Goal: Task Accomplishment & Management: Manage account settings

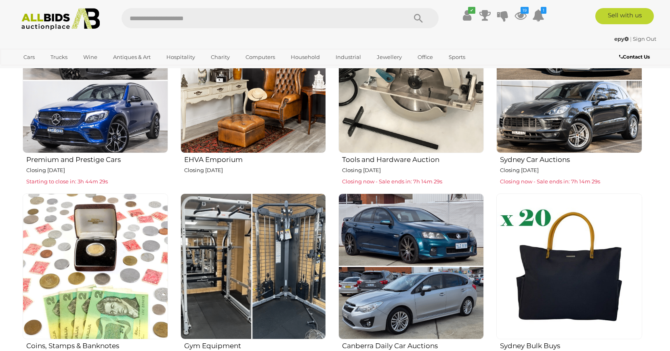
scroll to position [371, 0]
click at [49, 20] on img at bounding box center [61, 19] width 88 height 22
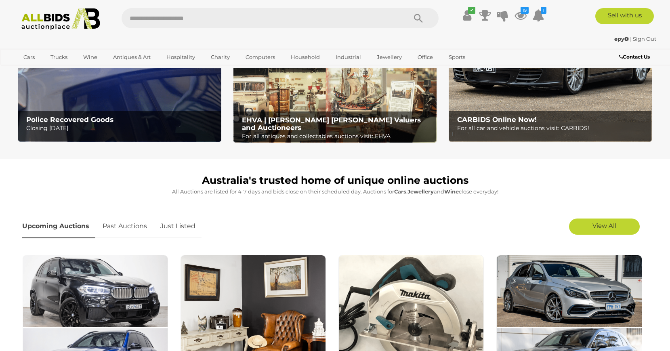
scroll to position [124, 0]
click at [181, 226] on link "Just Listed" at bounding box center [177, 226] width 47 height 24
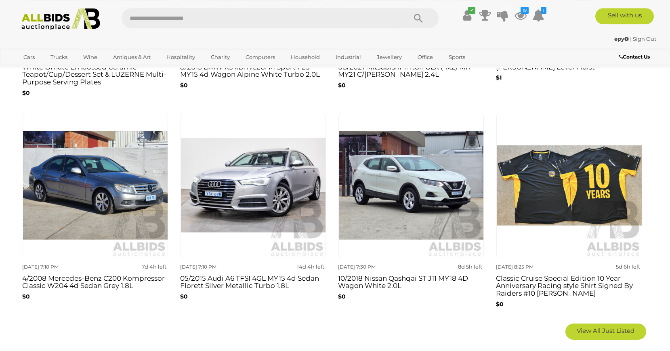
scroll to position [494, 0]
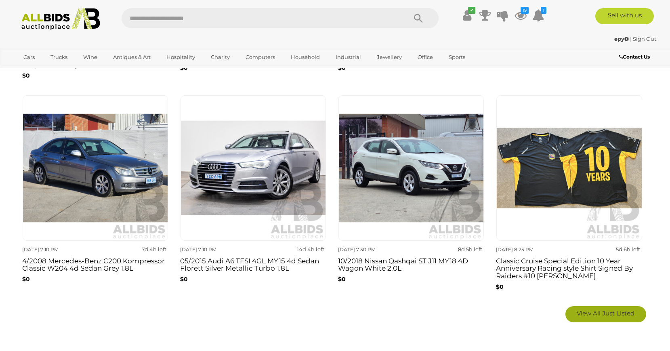
click at [591, 311] on span "View All Just Listed" at bounding box center [606, 313] width 58 height 8
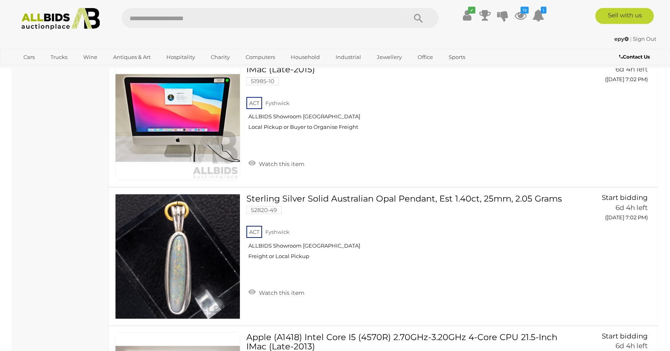
scroll to position [6168, 0]
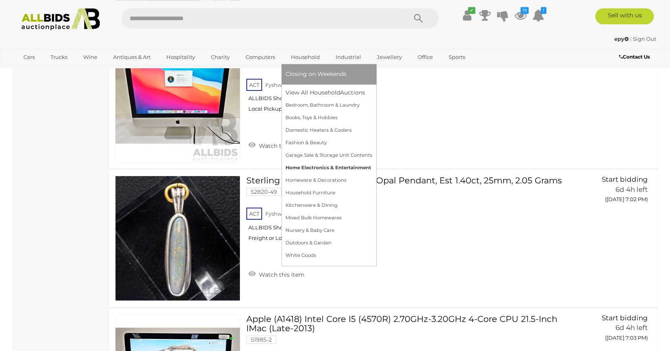
click at [339, 169] on link "Home Electronics & Entertainment" at bounding box center [328, 168] width 87 height 13
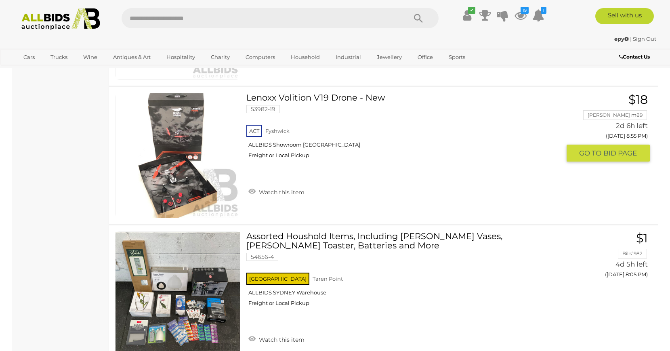
scroll to position [1030, 0]
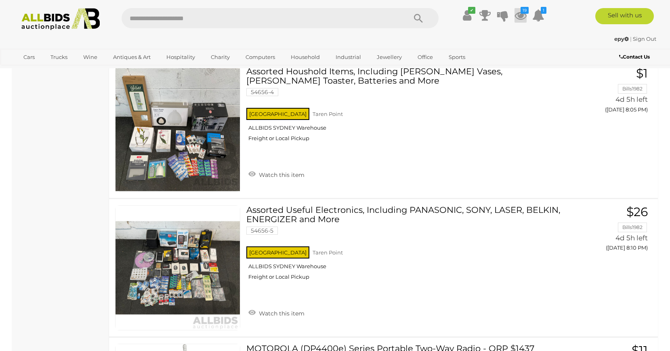
click at [518, 16] on icon at bounding box center [520, 15] width 12 height 15
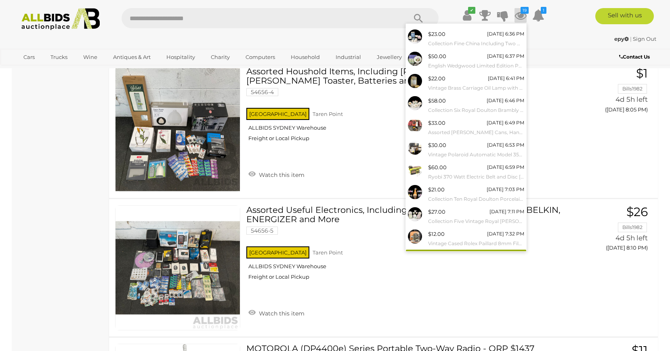
scroll to position [30, 0]
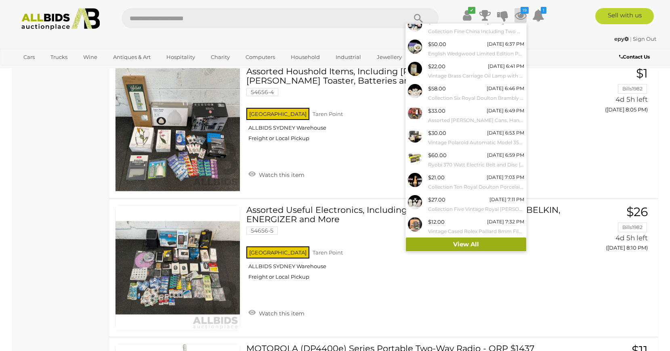
click at [462, 243] on link "View All" at bounding box center [466, 244] width 120 height 14
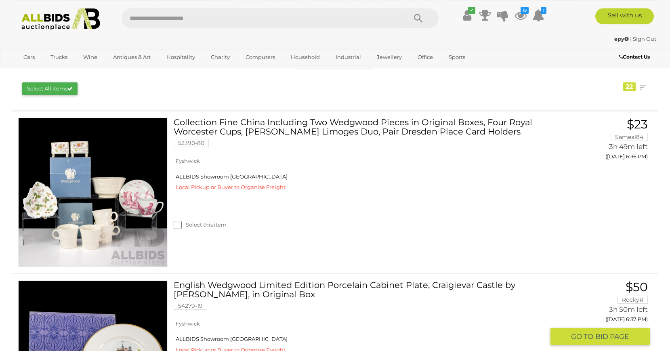
scroll to position [124, 0]
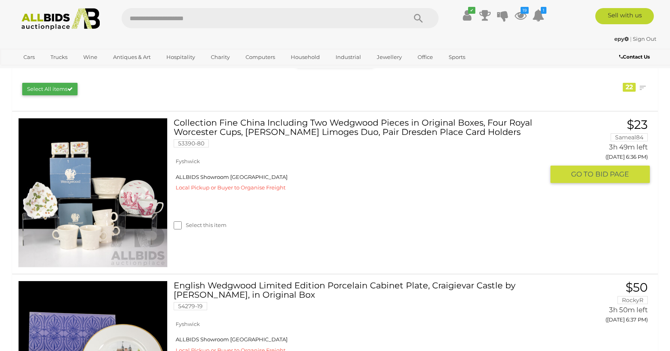
click at [98, 204] on img at bounding box center [93, 192] width 149 height 149
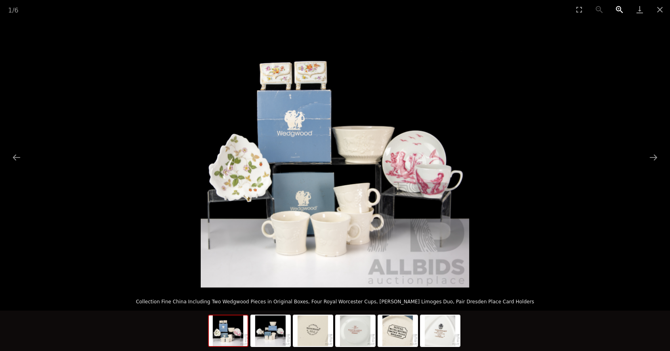
click at [621, 11] on button "Zoom in" at bounding box center [619, 9] width 20 height 19
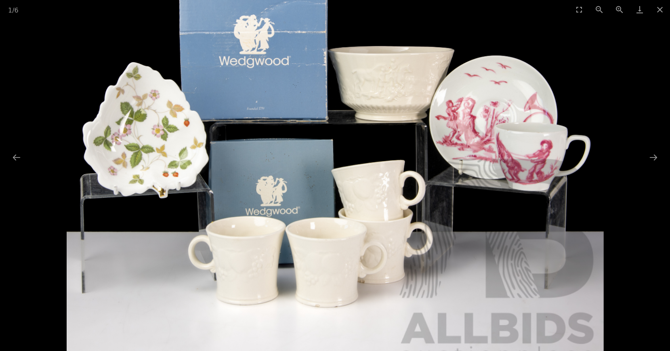
drag, startPoint x: 429, startPoint y: 104, endPoint x: 451, endPoint y: 63, distance: 46.4
click at [451, 63] on img at bounding box center [335, 100] width 537 height 537
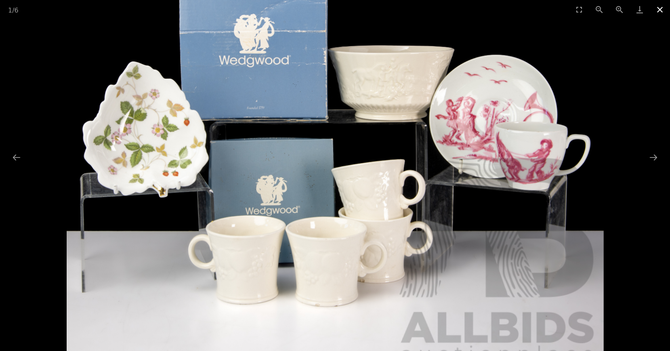
click at [657, 8] on button "Close gallery" at bounding box center [660, 9] width 20 height 19
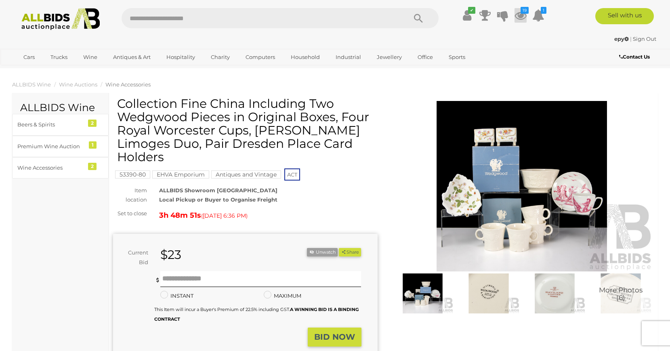
click at [521, 16] on icon at bounding box center [520, 15] width 12 height 15
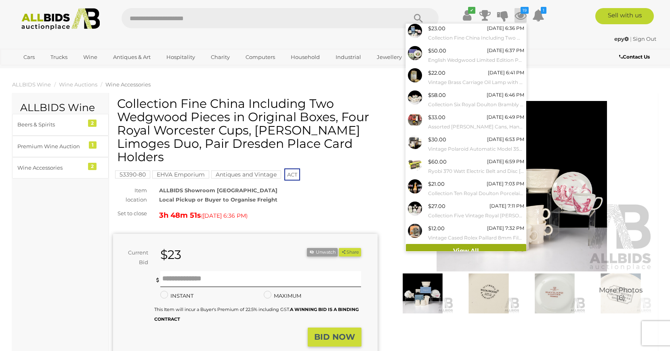
scroll to position [30, 0]
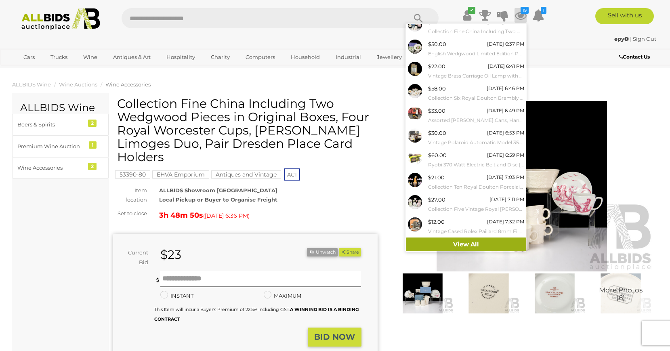
click at [477, 244] on link "View All" at bounding box center [466, 244] width 120 height 14
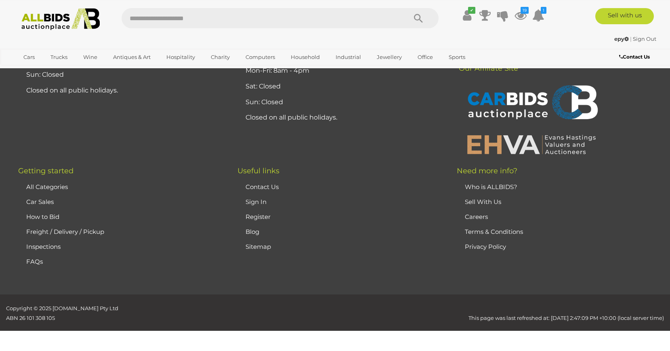
scroll to position [3570, 0]
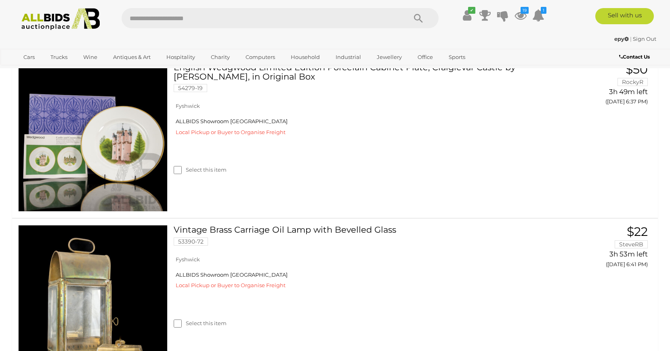
scroll to position [193, 0]
